Goal: Task Accomplishment & Management: Complete application form

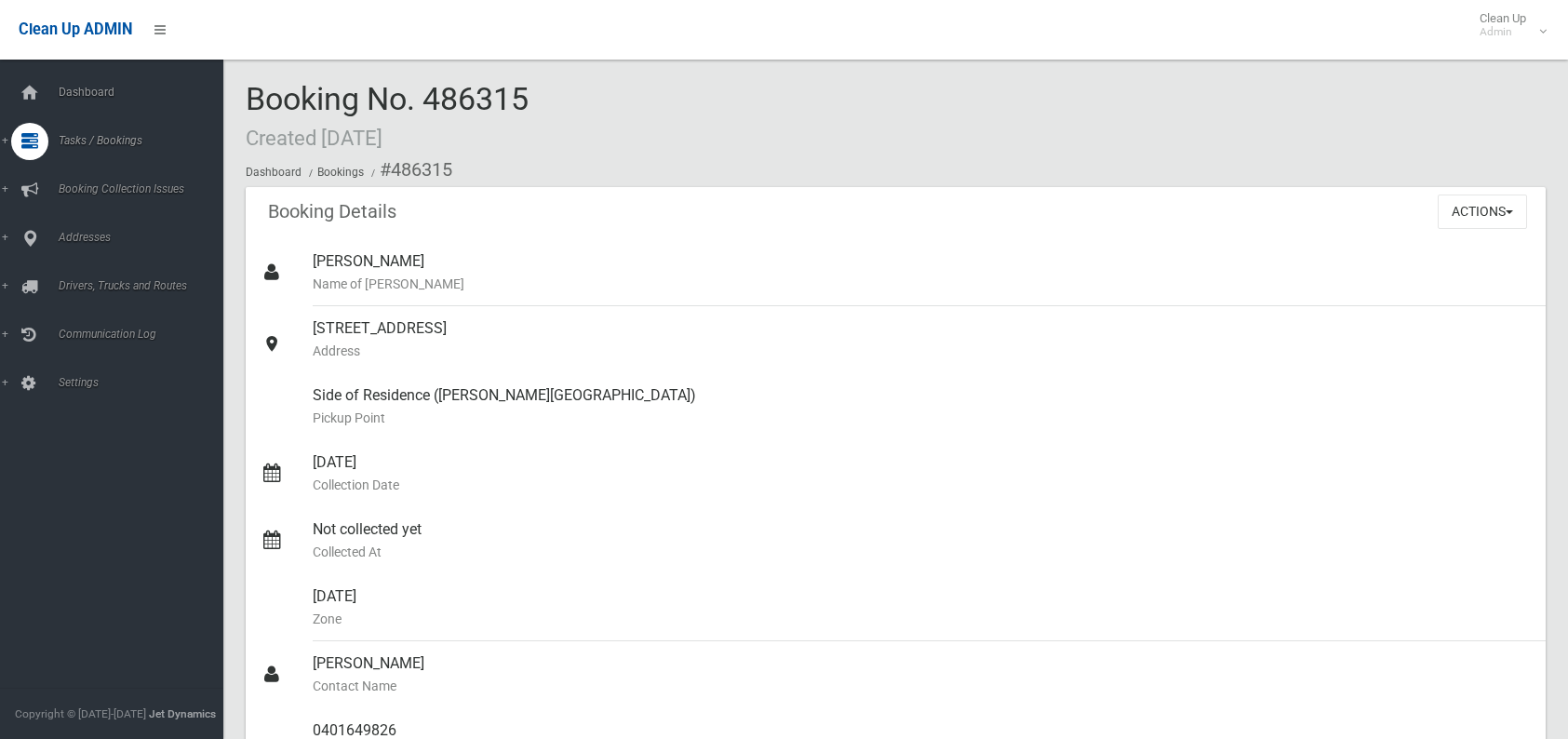
scroll to position [93, 0]
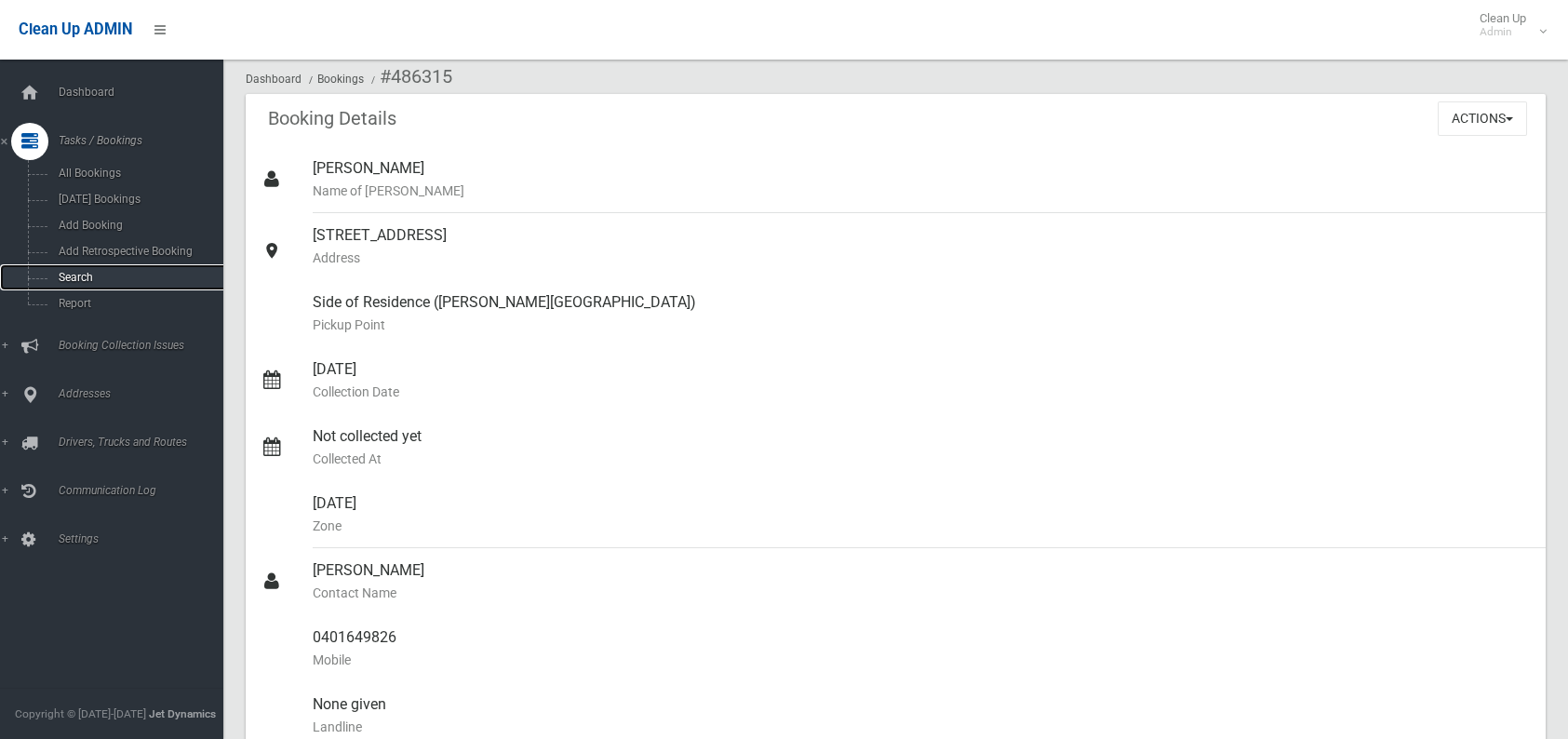
click at [96, 275] on span "Search" at bounding box center [137, 277] width 168 height 13
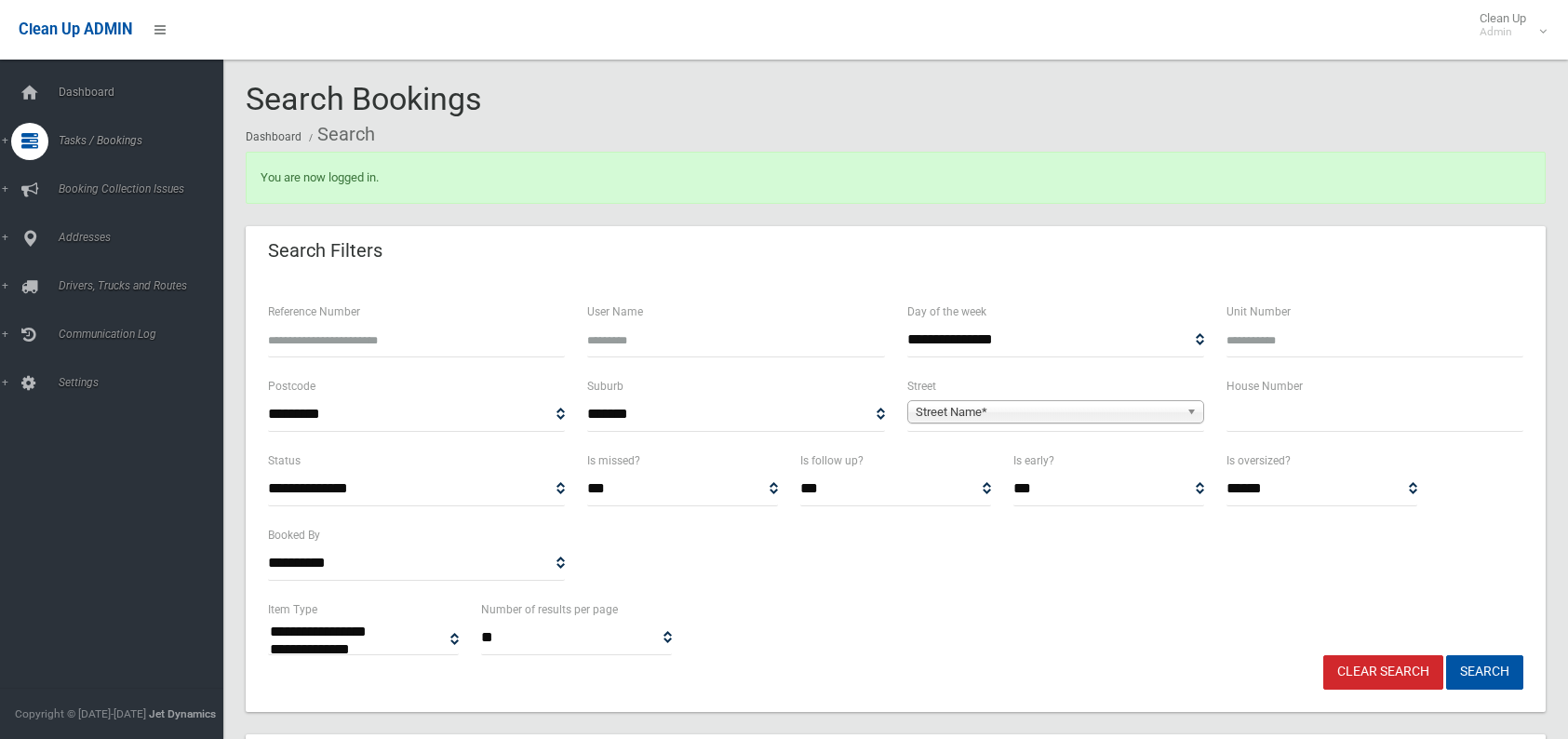
select select
click at [1255, 414] on input "text" at bounding box center [1375, 414] width 296 height 34
type input "**"
drag, startPoint x: 952, startPoint y: 402, endPoint x: 964, endPoint y: 407, distance: 13.0
click at [947, 424] on div "Street Name*" at bounding box center [1056, 411] width 296 height 23
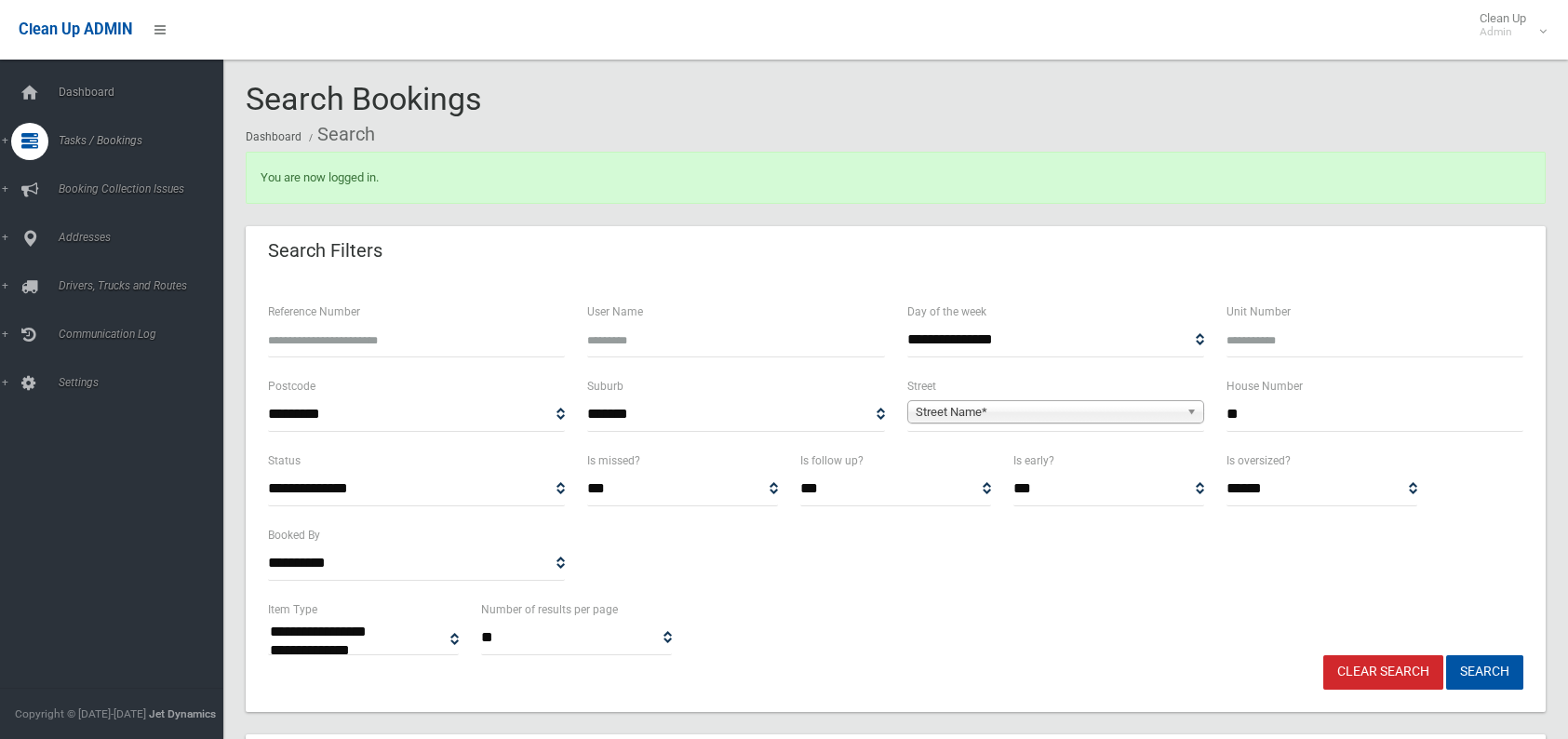
click at [964, 407] on span "Street Name*" at bounding box center [1047, 412] width 263 height 23
type input "****"
click at [960, 459] on li "Kiew arra Street (KINGSGROVE 2208)" at bounding box center [1056, 464] width 288 height 23
click at [1497, 676] on button "Search" at bounding box center [1484, 673] width 77 height 34
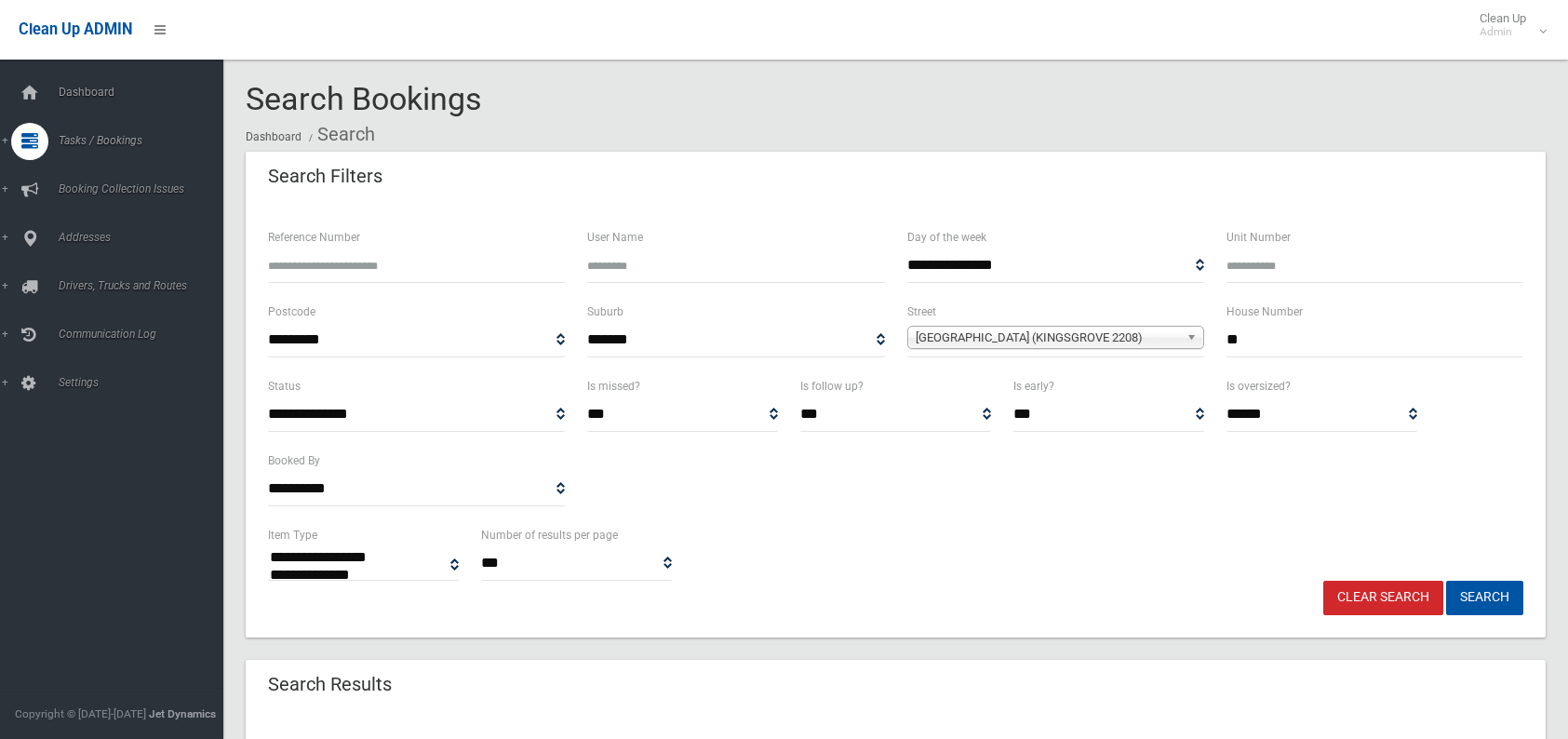
select select
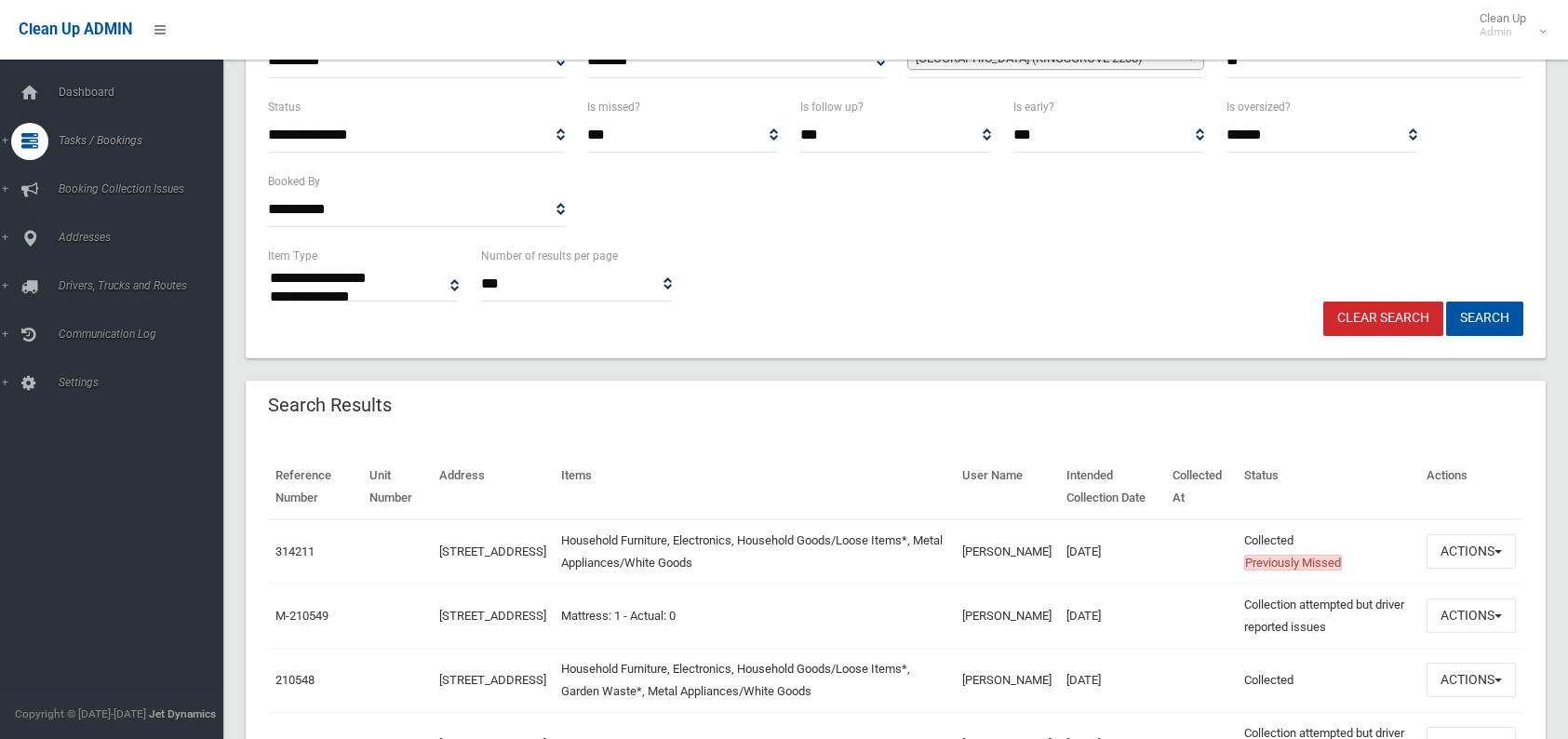
scroll to position [279, 0]
click at [1445, 617] on button "Actions" at bounding box center [1472, 616] width 89 height 34
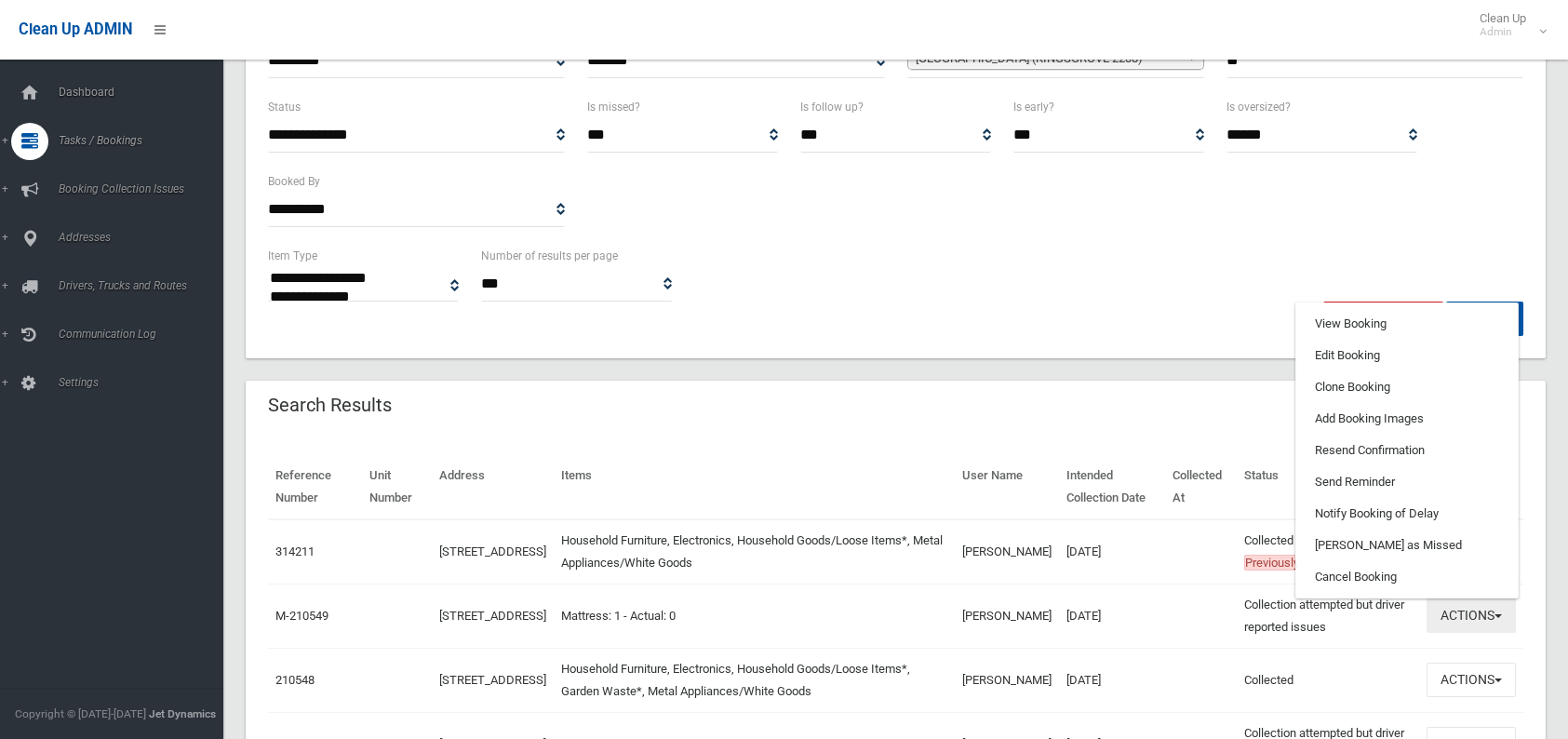
click at [1449, 613] on button "Actions" at bounding box center [1472, 616] width 89 height 34
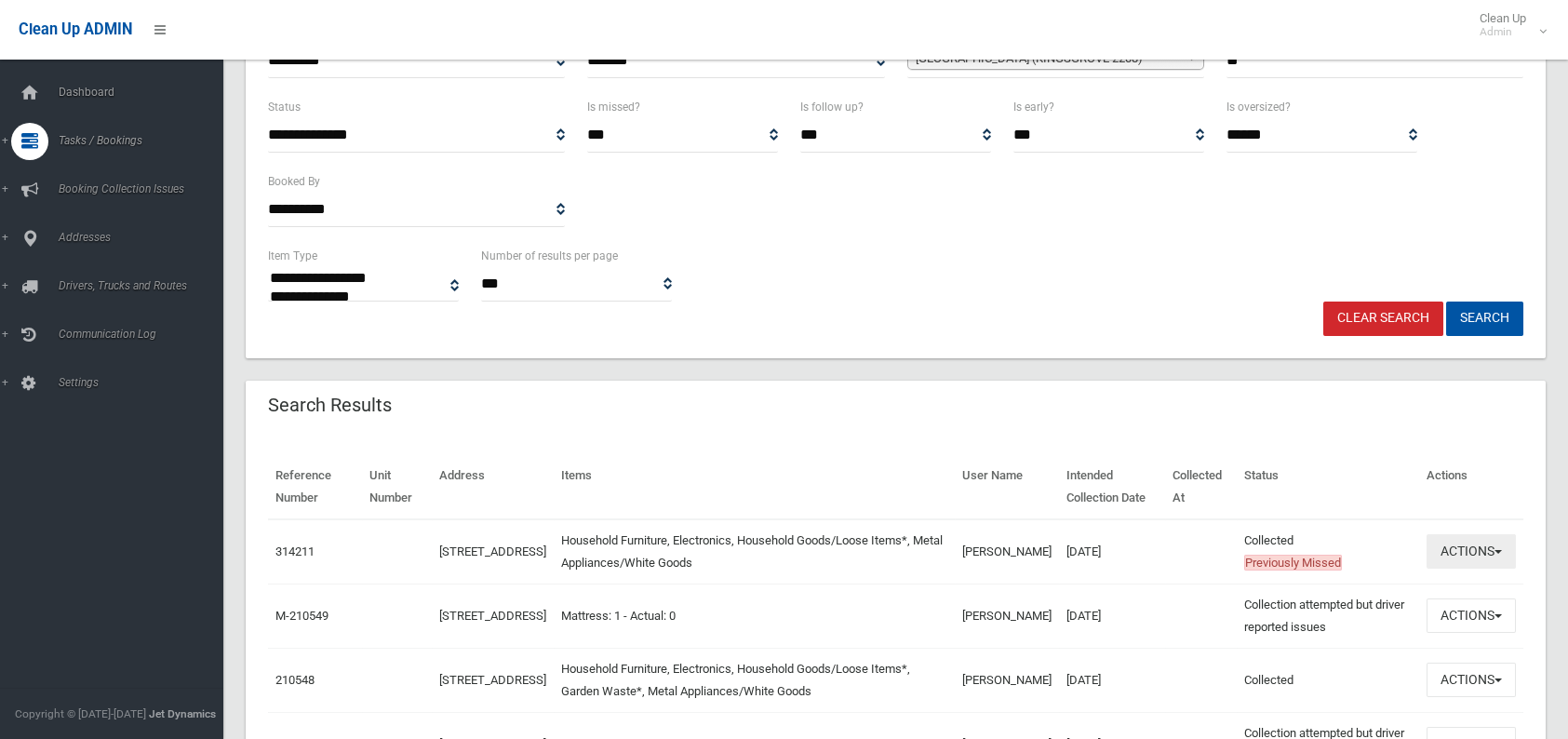
click at [1478, 550] on button "Actions" at bounding box center [1472, 551] width 89 height 34
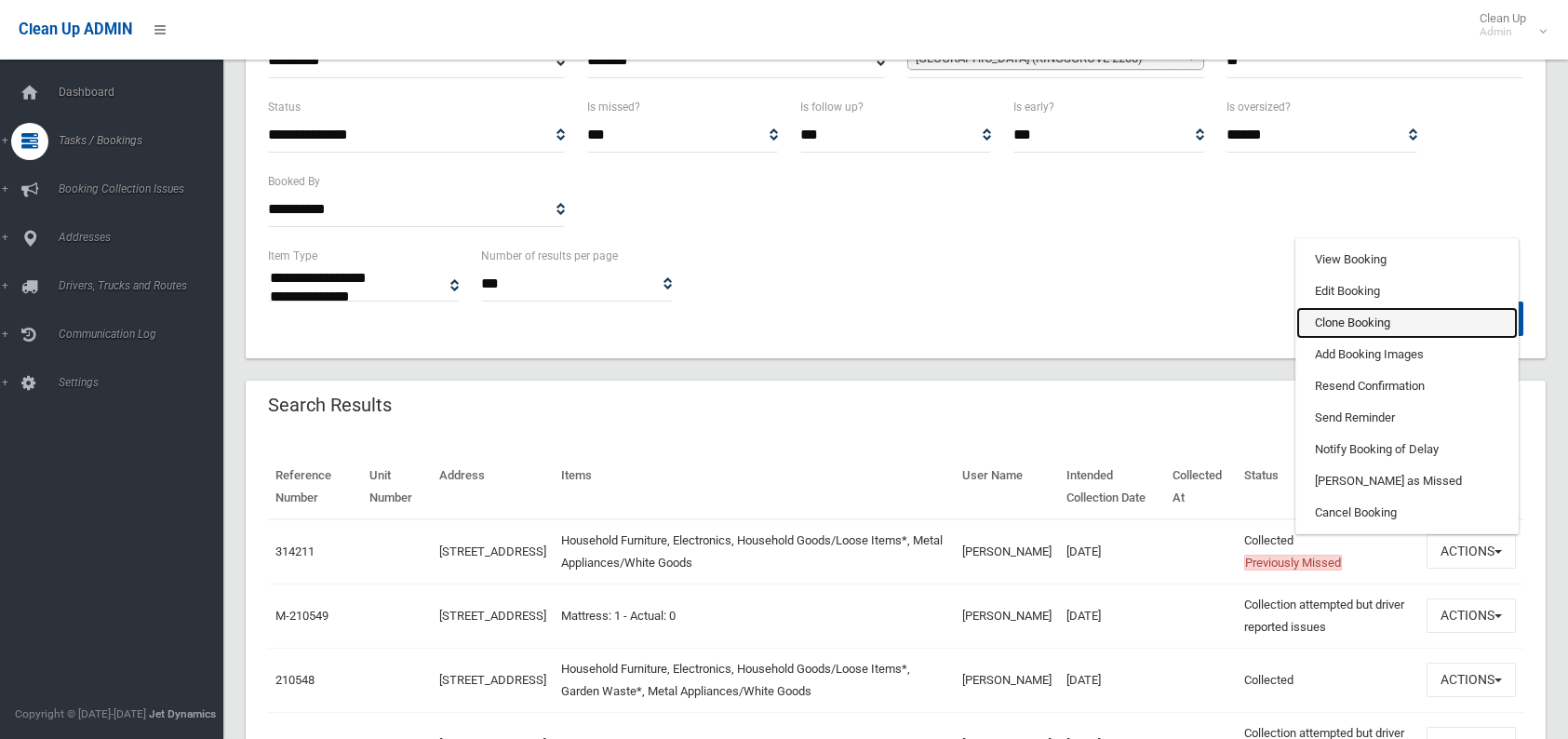
click at [1363, 319] on link "Clone Booking" at bounding box center [1406, 322] width 221 height 31
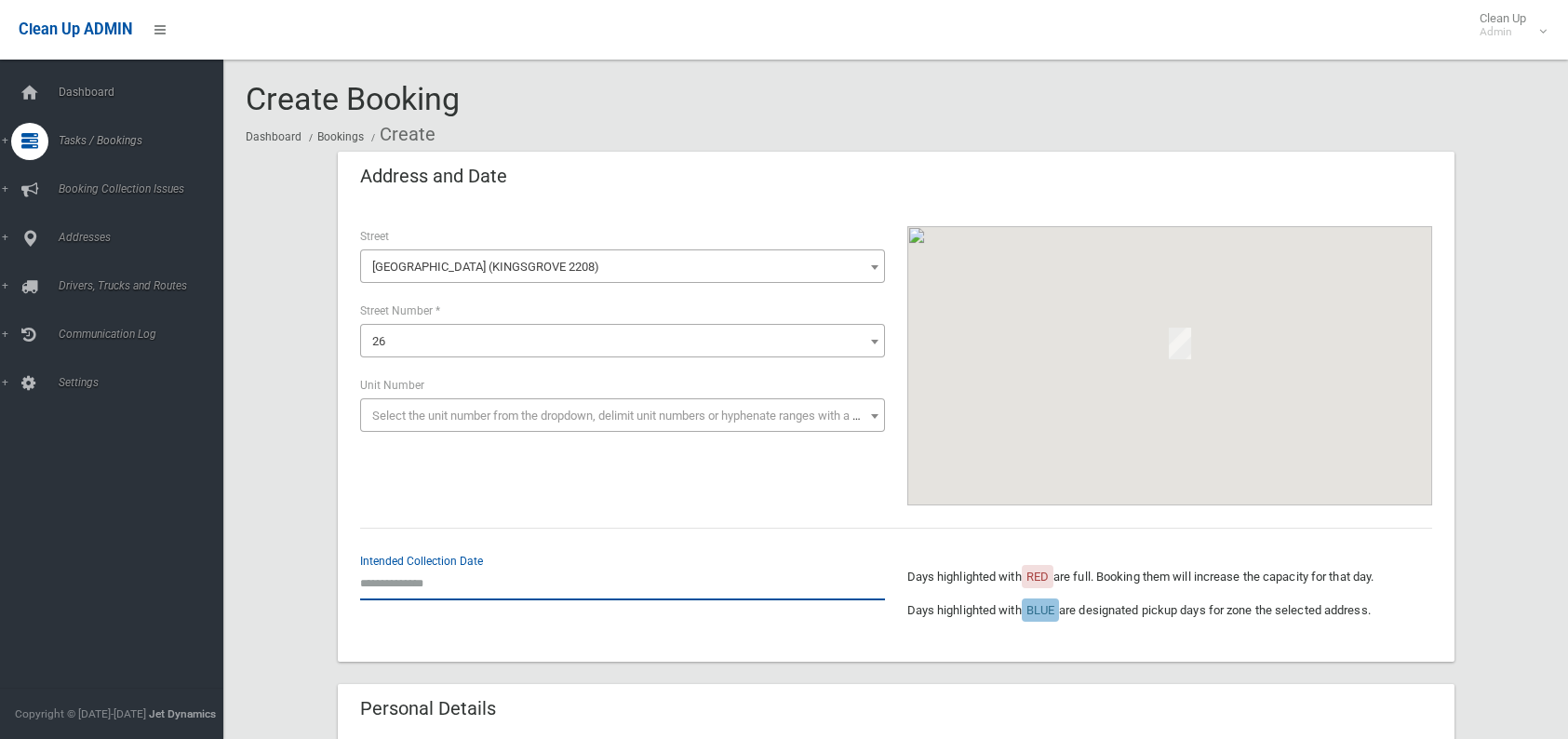
click at [450, 579] on input "text" at bounding box center [622, 583] width 525 height 34
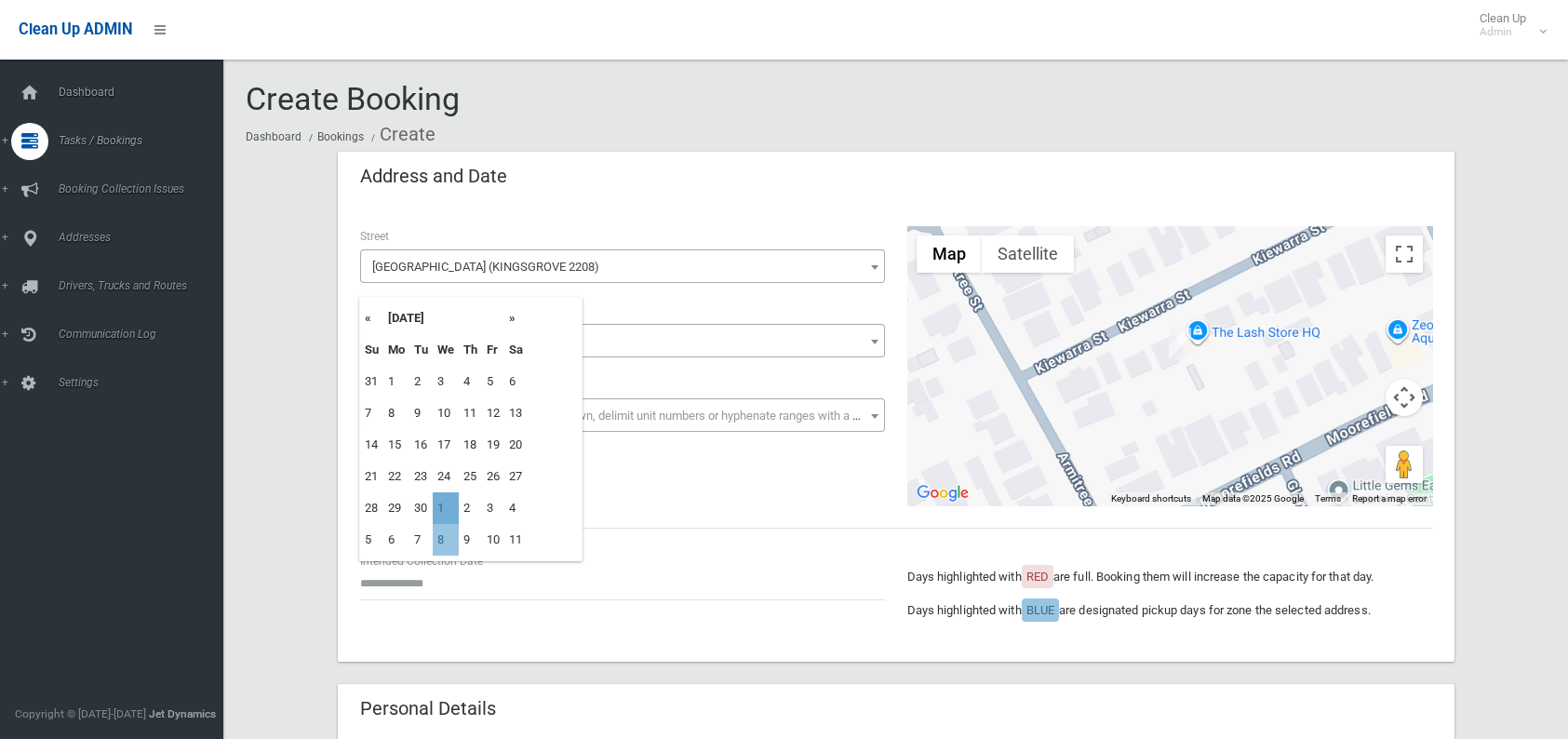
click at [437, 499] on td "1" at bounding box center [445, 507] width 26 height 31
type input "**********"
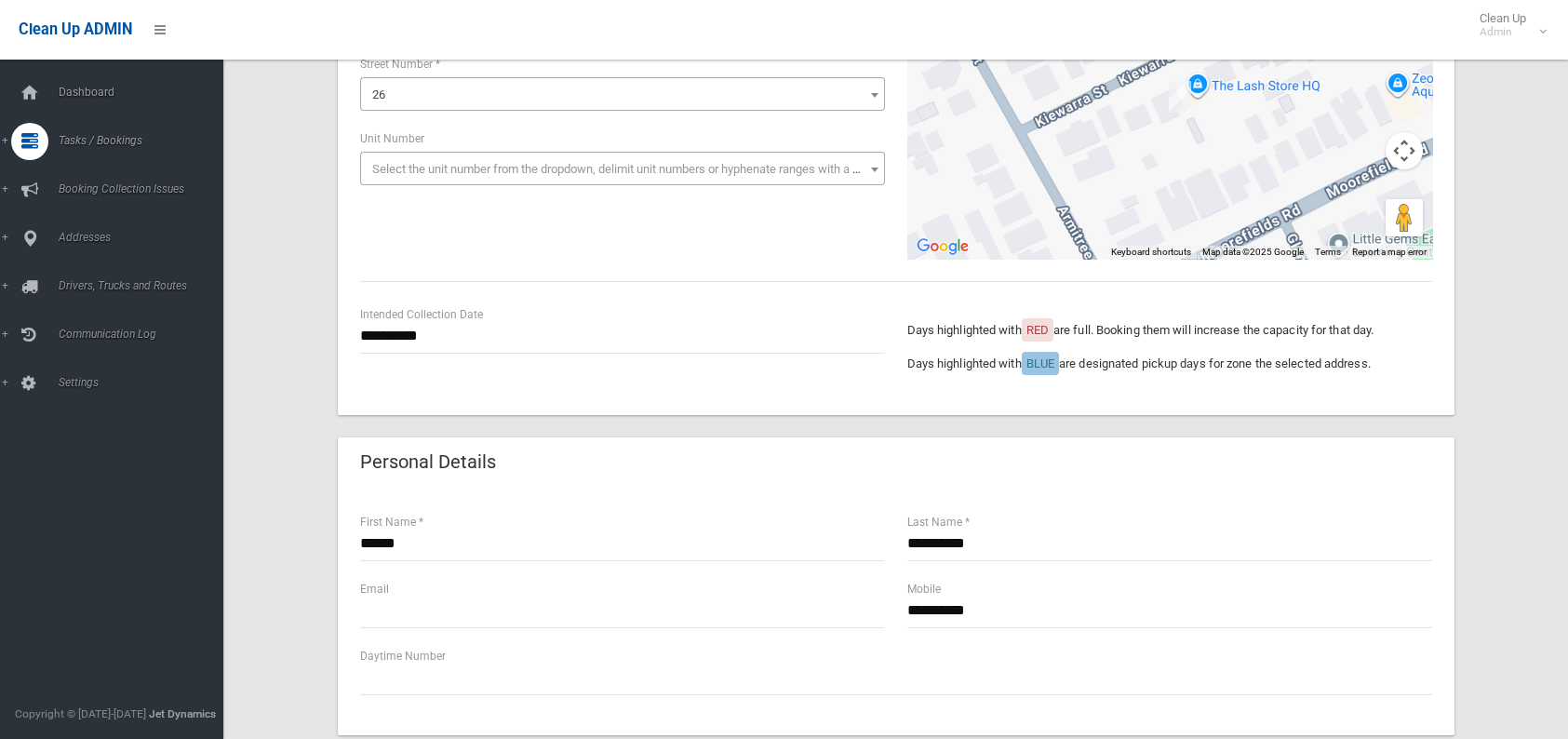
scroll to position [279, 0]
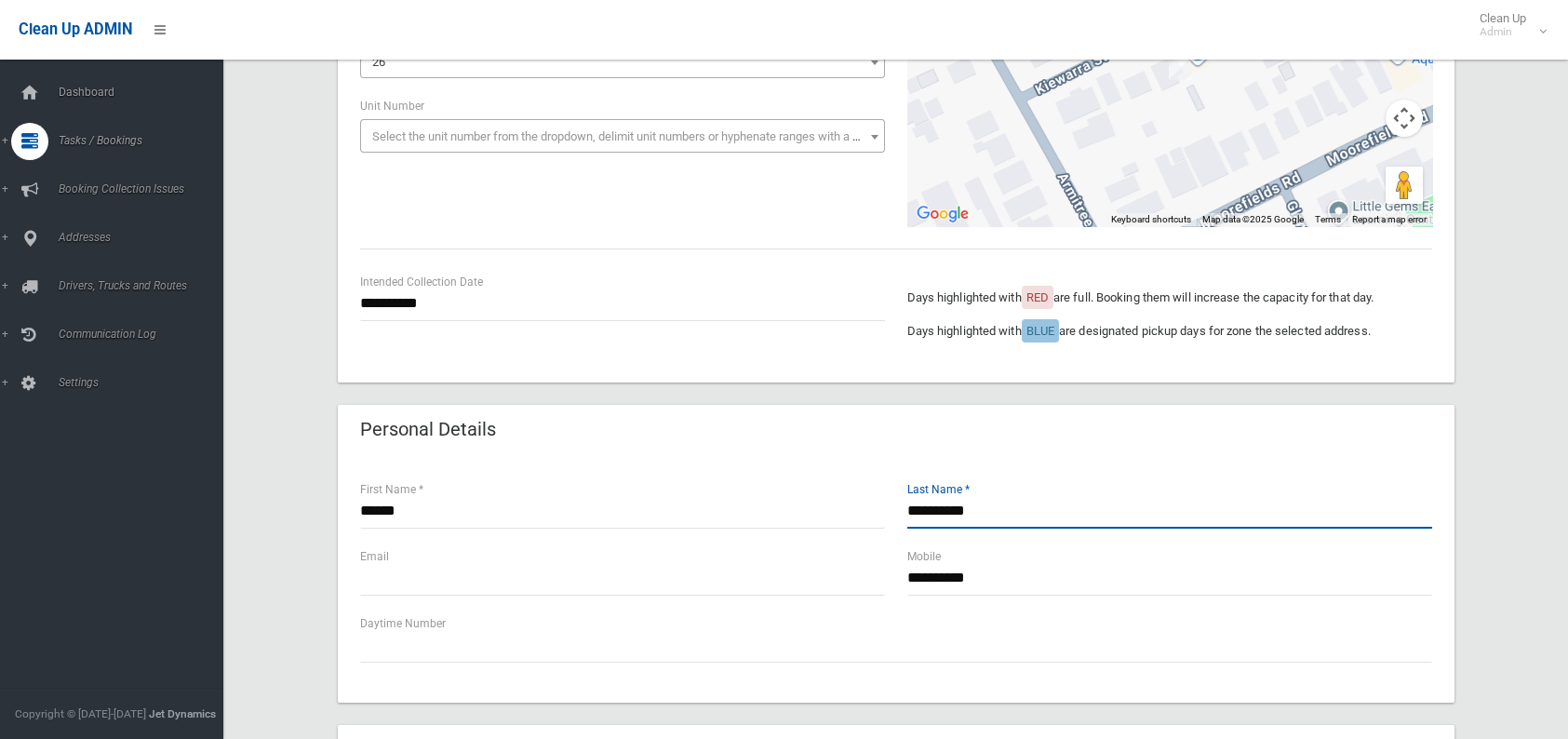
click at [914, 513] on input "**********" at bounding box center [1170, 511] width 525 height 34
type input "**********"
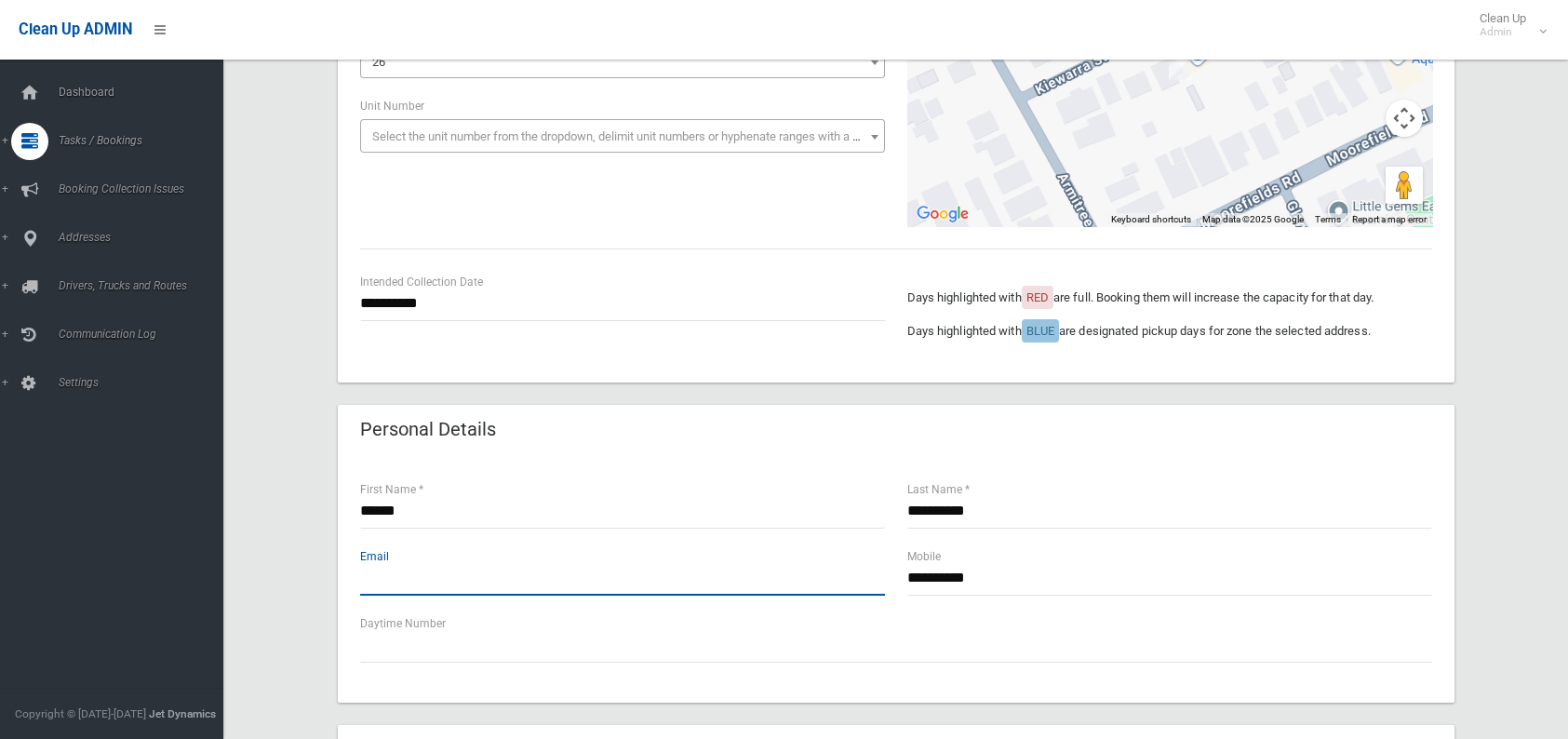
click at [403, 571] on input "text" at bounding box center [622, 578] width 525 height 34
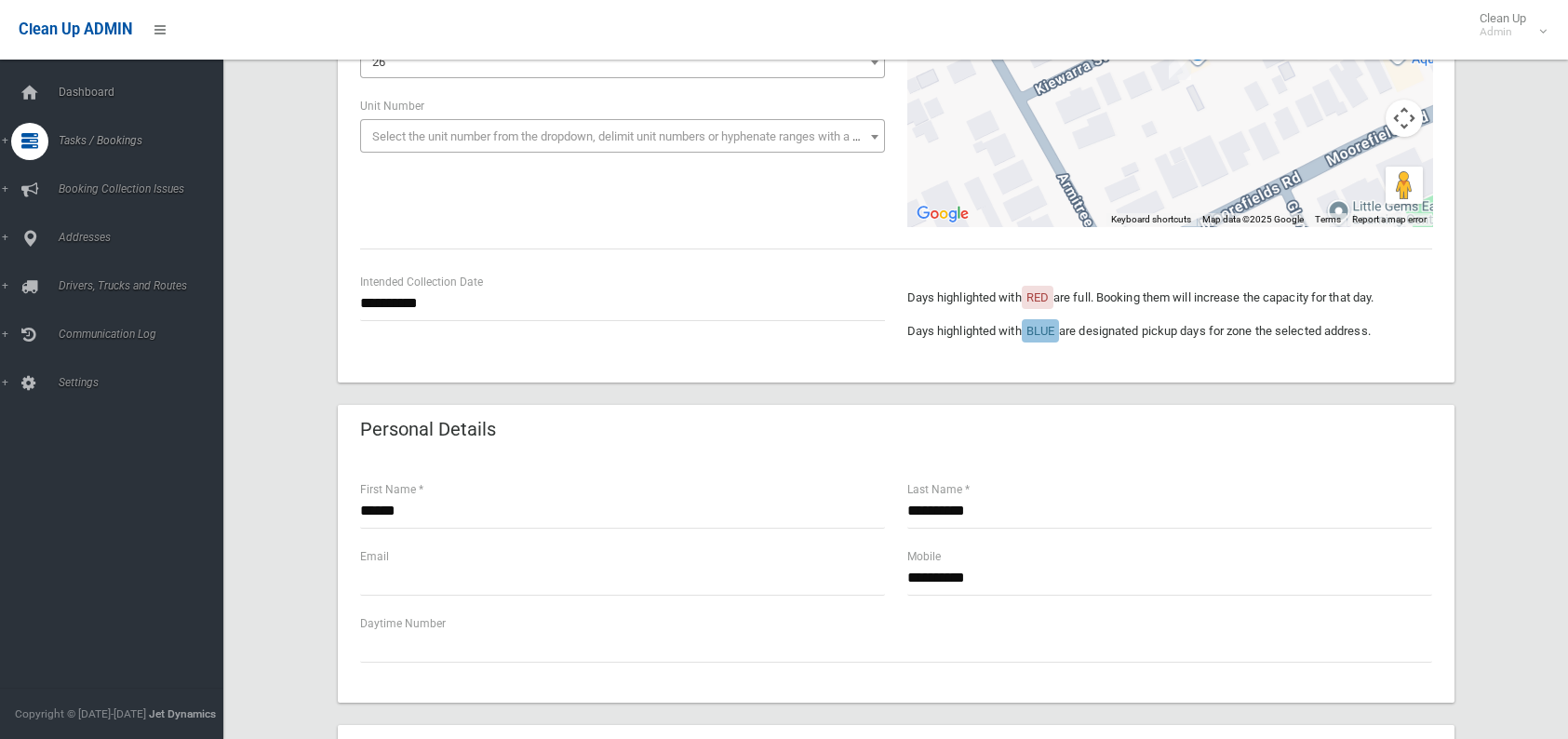
click at [902, 581] on div "**********" at bounding box center [1170, 579] width 547 height 67
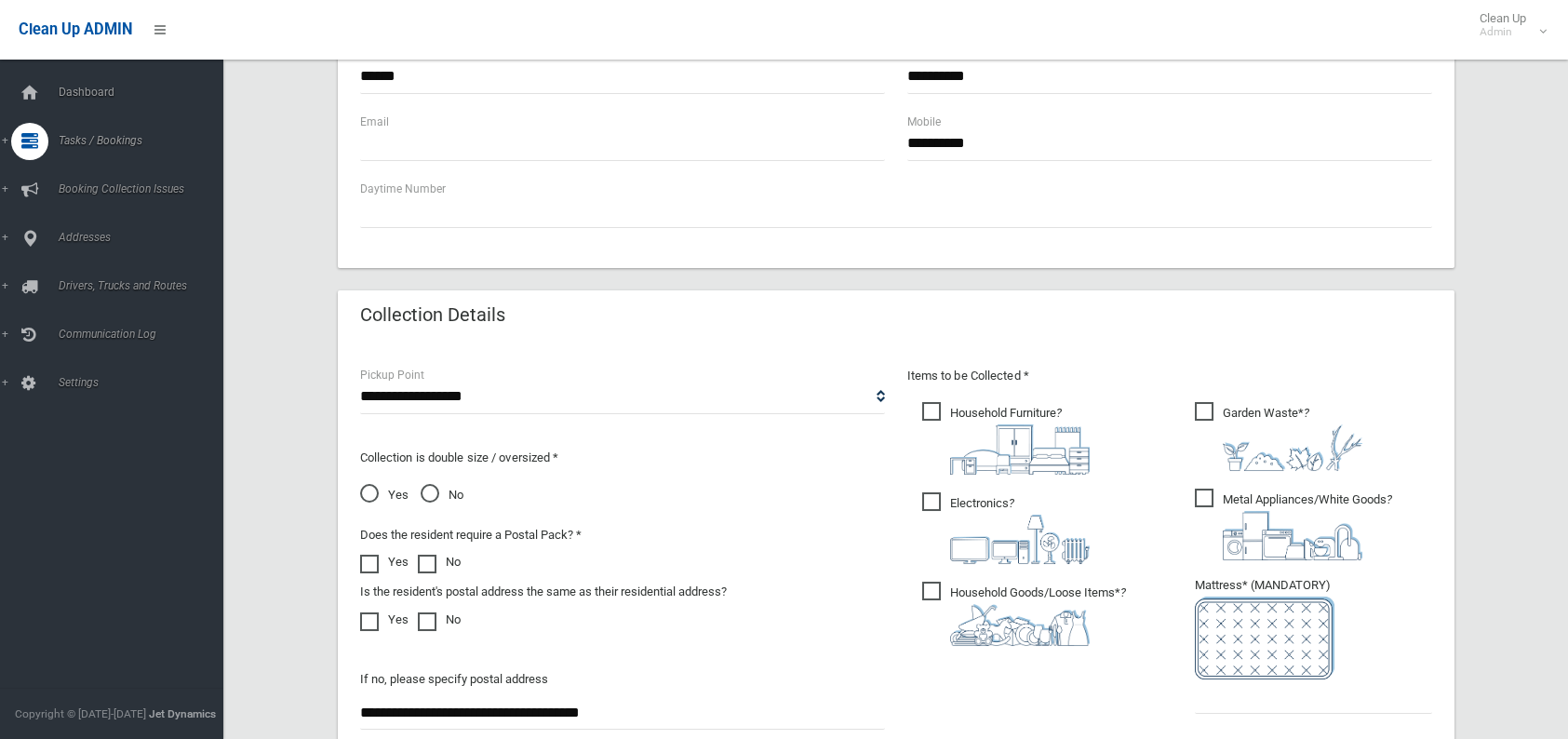
scroll to position [745, 0]
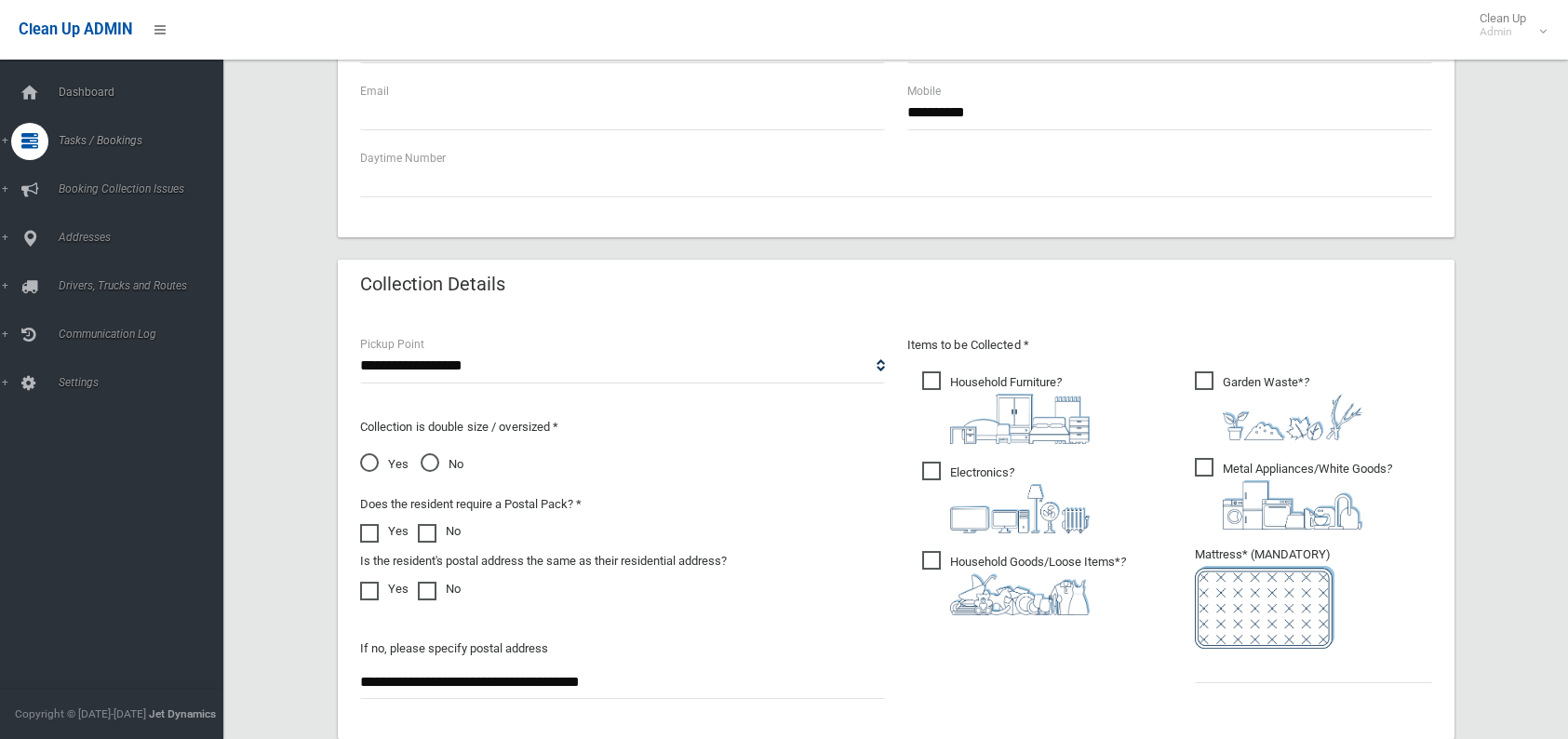
click at [1206, 383] on span "Garden Waste* ?" at bounding box center [1279, 406] width 167 height 68
click at [1248, 670] on input "text" at bounding box center [1314, 666] width 238 height 34
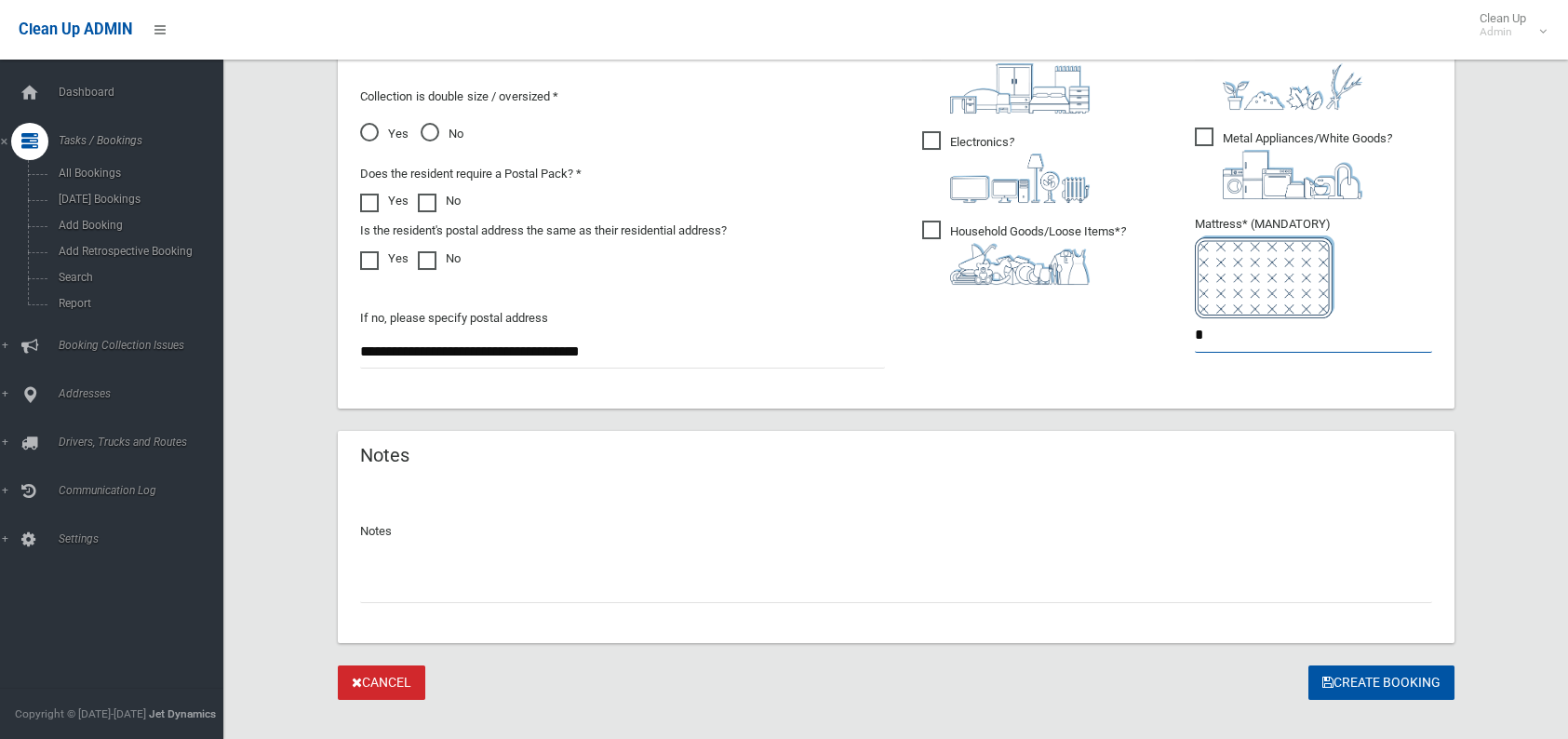
scroll to position [1102, 0]
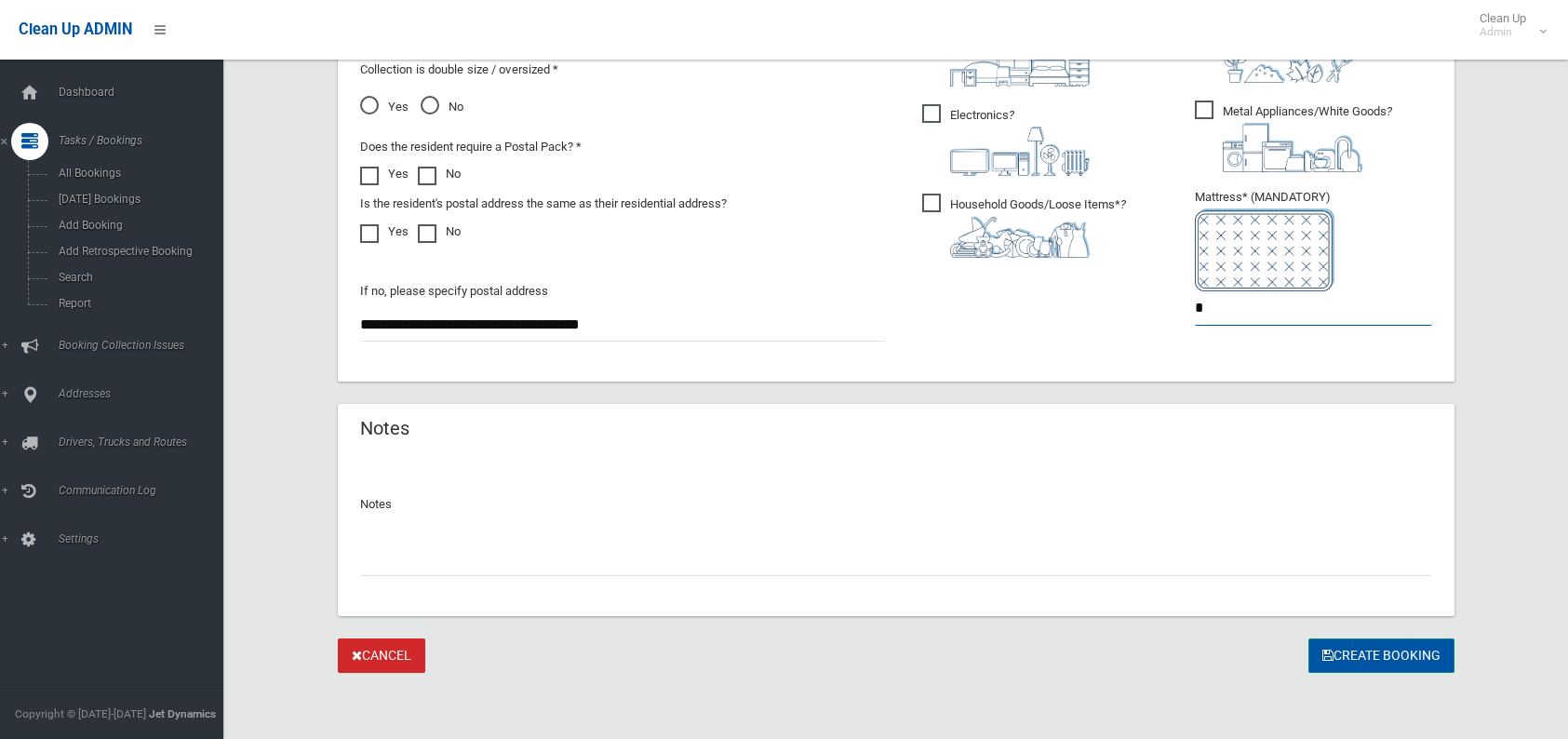
type input "*"
click at [1412, 650] on button "Create Booking" at bounding box center [1382, 655] width 146 height 34
